Goal: Check status: Check status

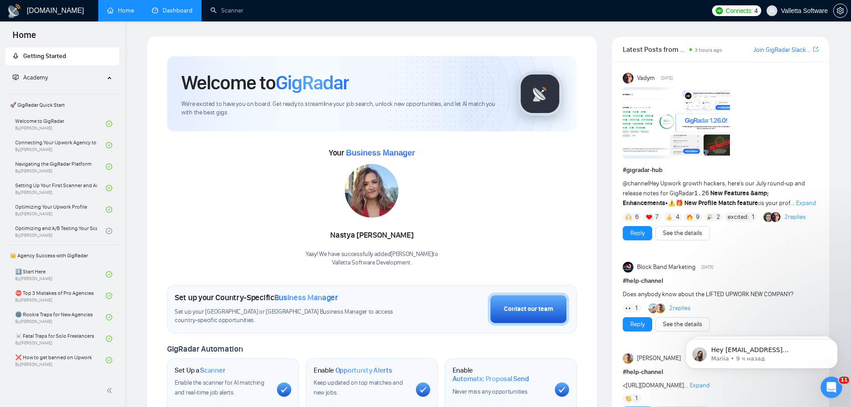
click at [171, 12] on link "Dashboard" at bounding box center [172, 11] width 41 height 8
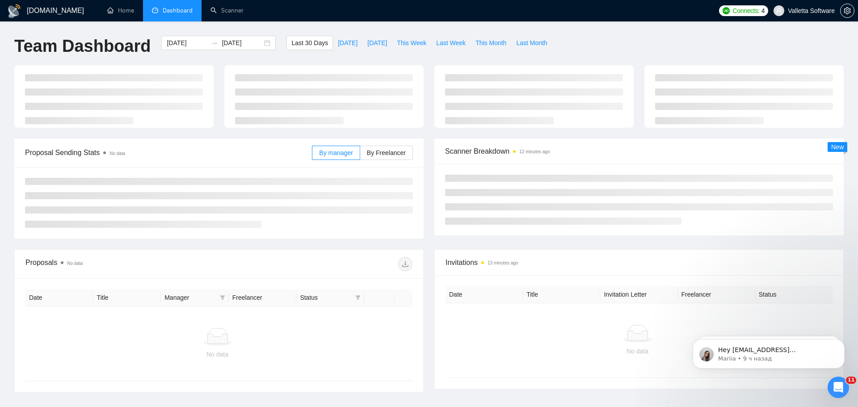
type input "[DATE]"
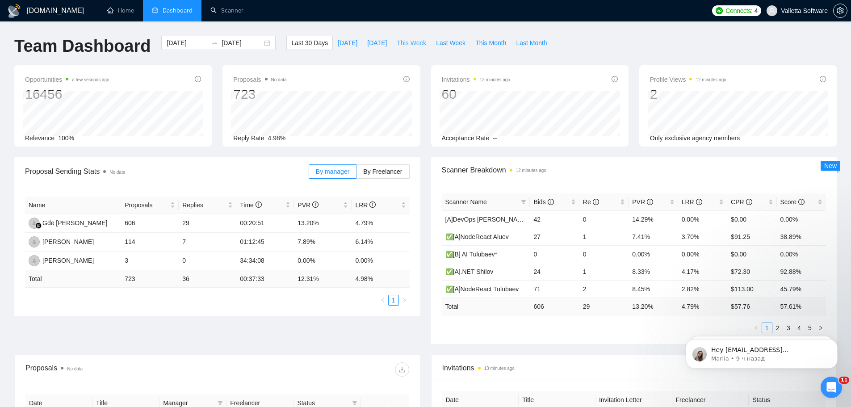
click at [406, 44] on span "This Week" at bounding box center [411, 43] width 29 height 10
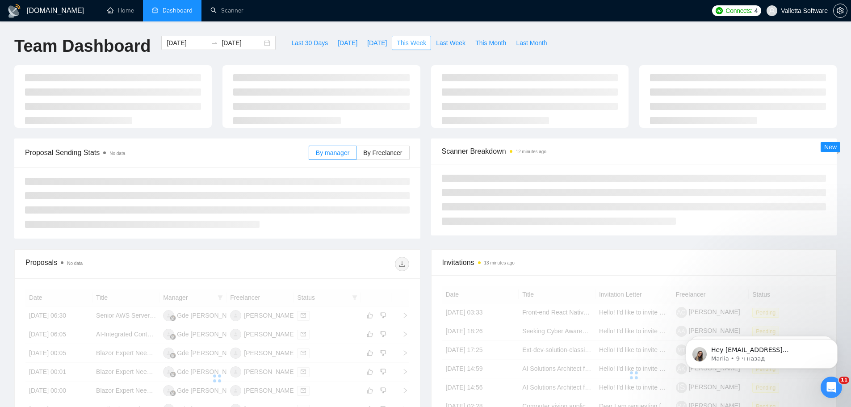
type input "[DATE]"
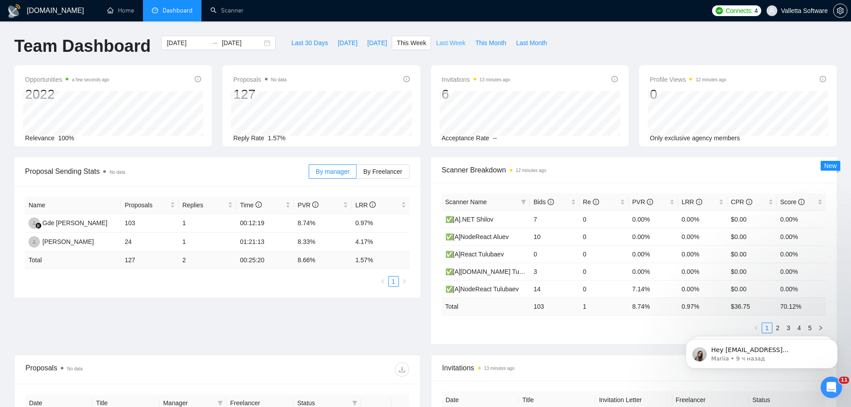
click at [437, 39] on span "Last Week" at bounding box center [450, 43] width 29 height 10
type input "[DATE]"
click at [403, 42] on span "This Week" at bounding box center [411, 43] width 29 height 10
type input "[DATE]"
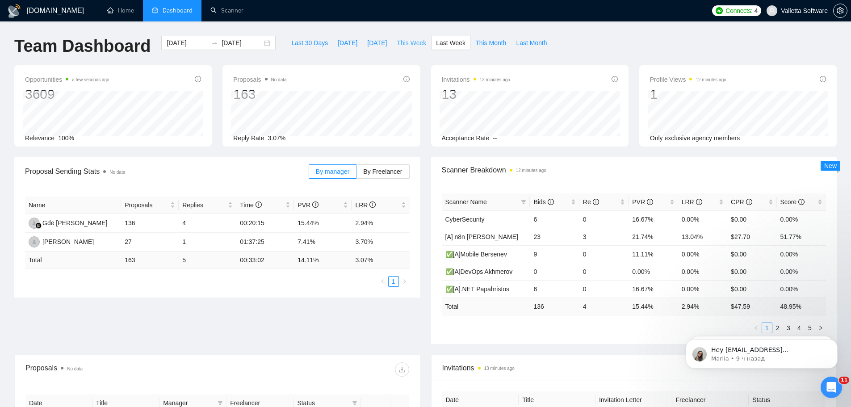
type input "[DATE]"
click at [374, 44] on span "[DATE]" at bounding box center [377, 43] width 20 height 10
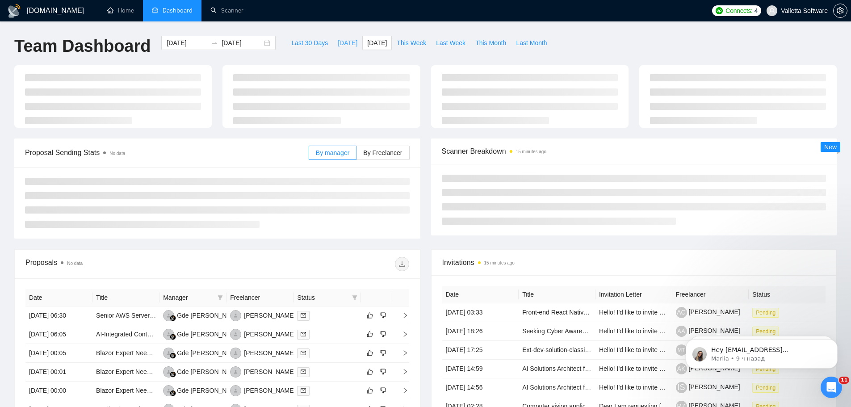
type input "[DATE]"
